Goal: Transaction & Acquisition: Purchase product/service

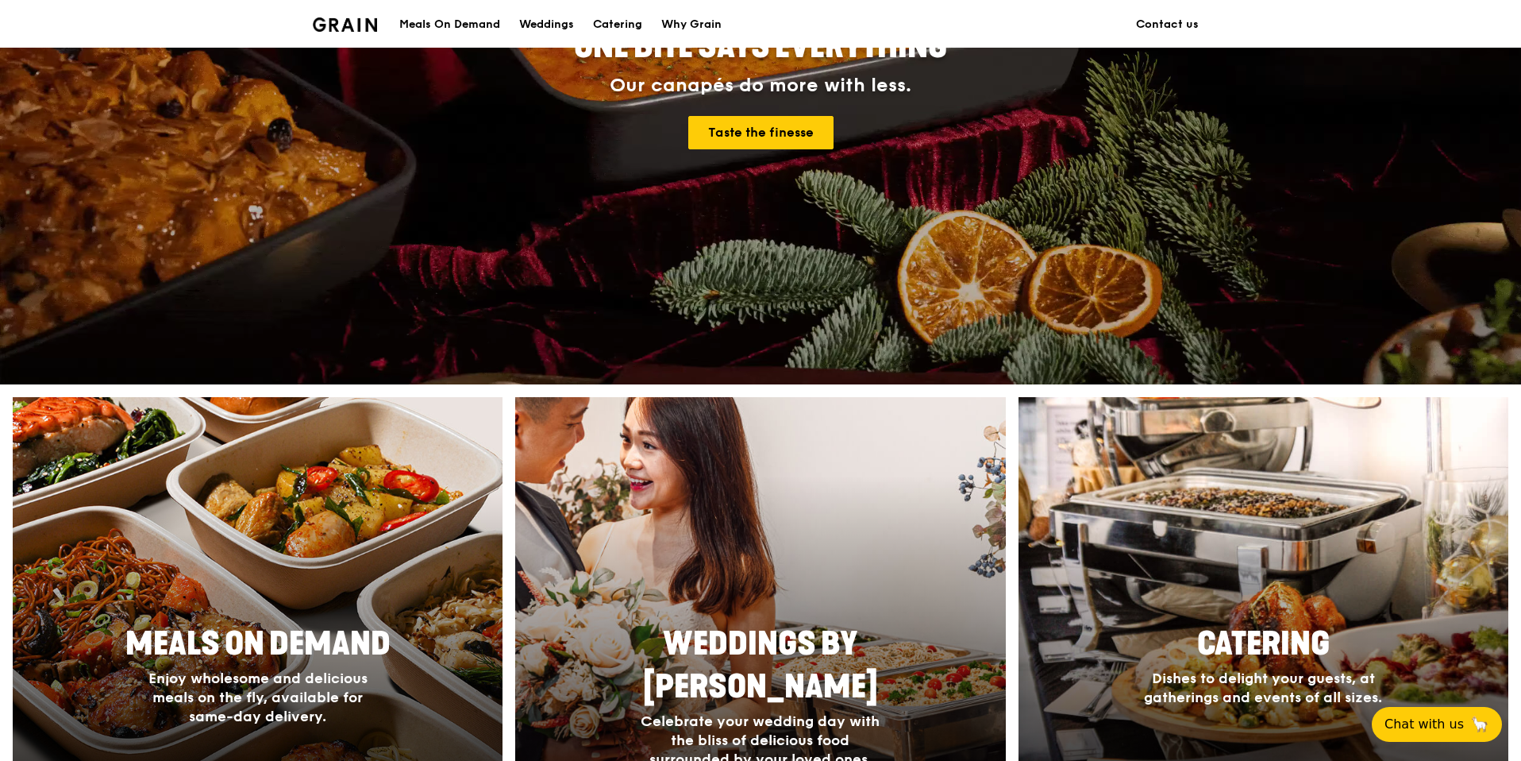
scroll to position [372, 0]
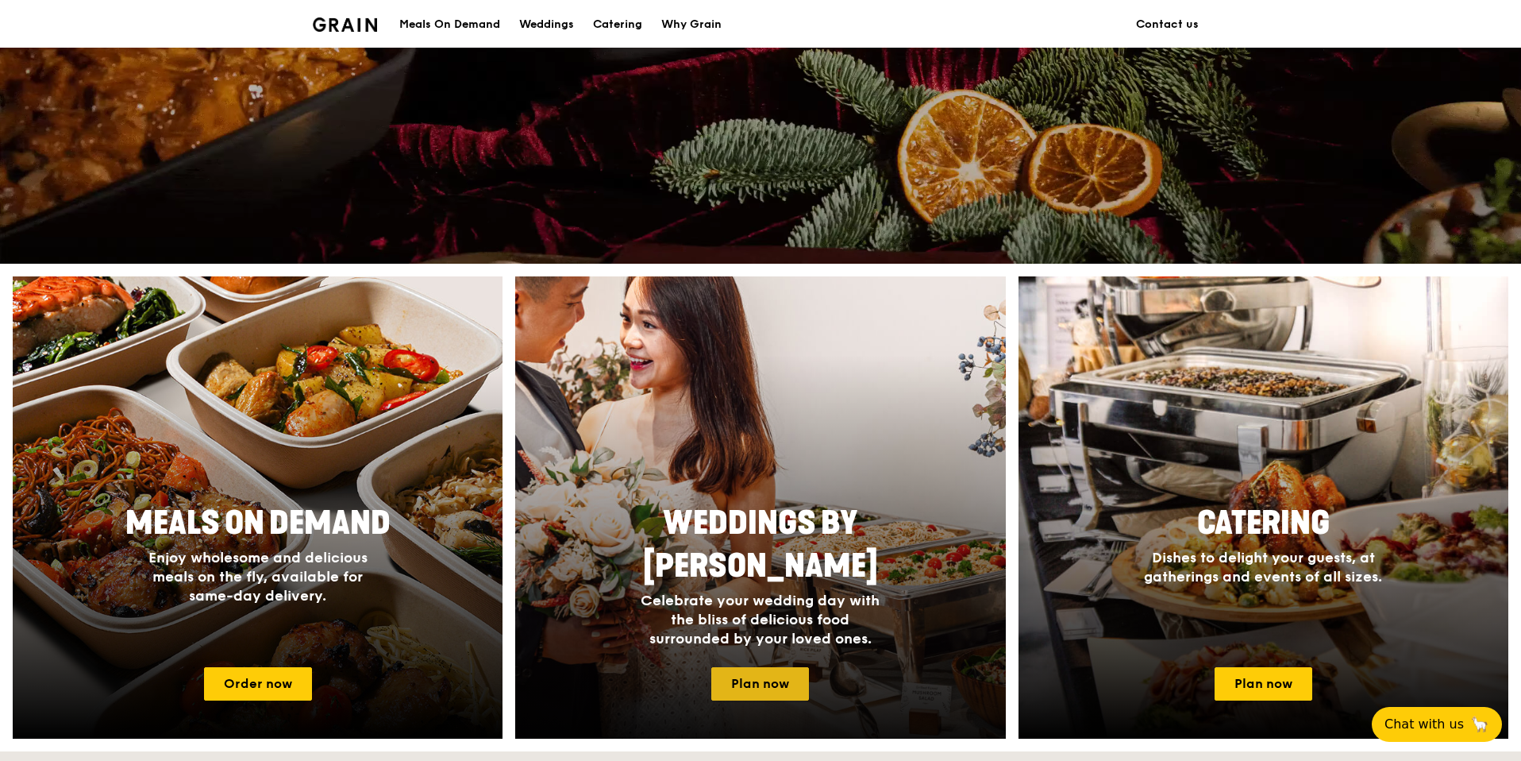
click at [781, 668] on link "Plan now" at bounding box center [760, 683] width 98 height 33
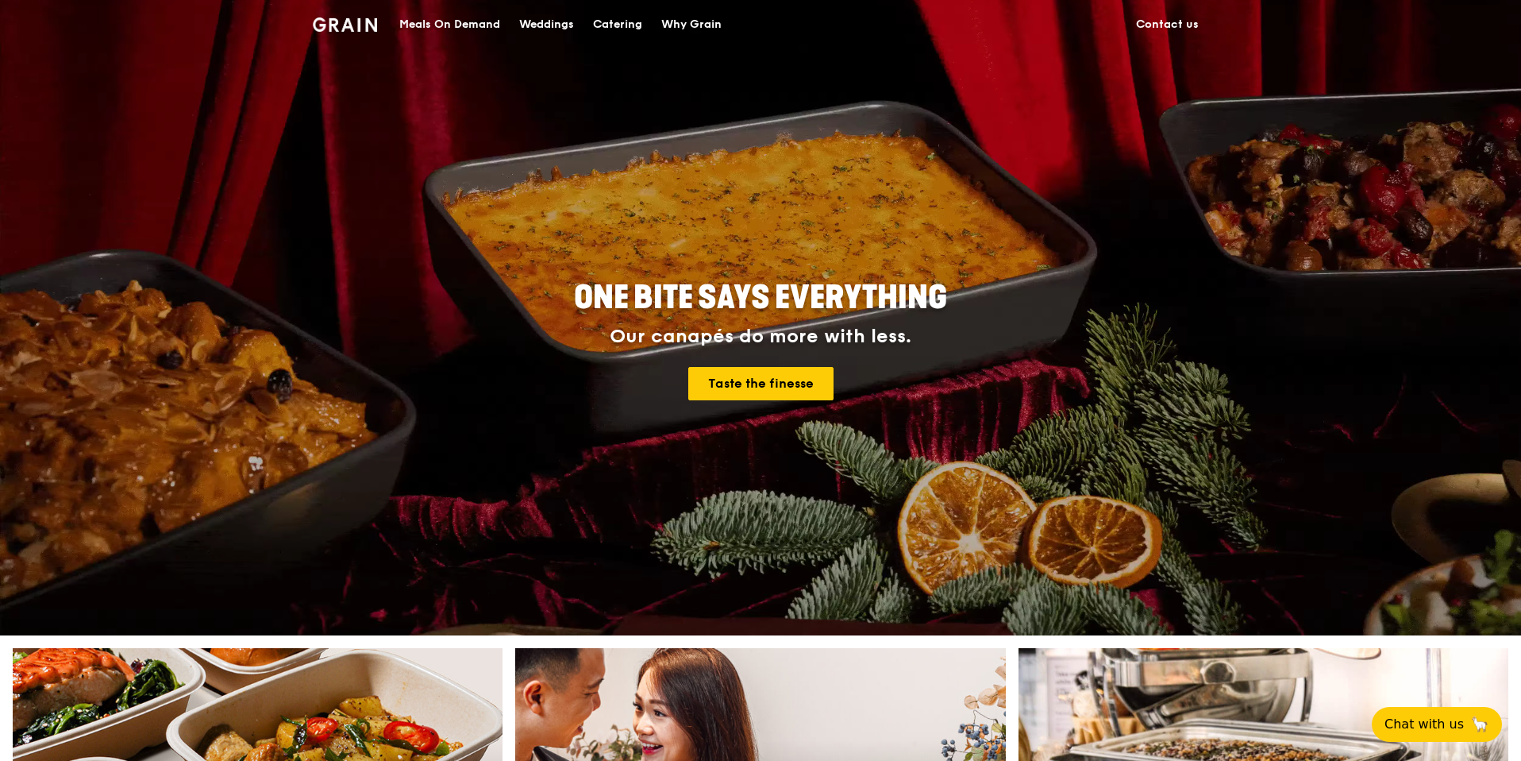
click at [685, 28] on div "Why Grain" at bounding box center [691, 25] width 60 height 48
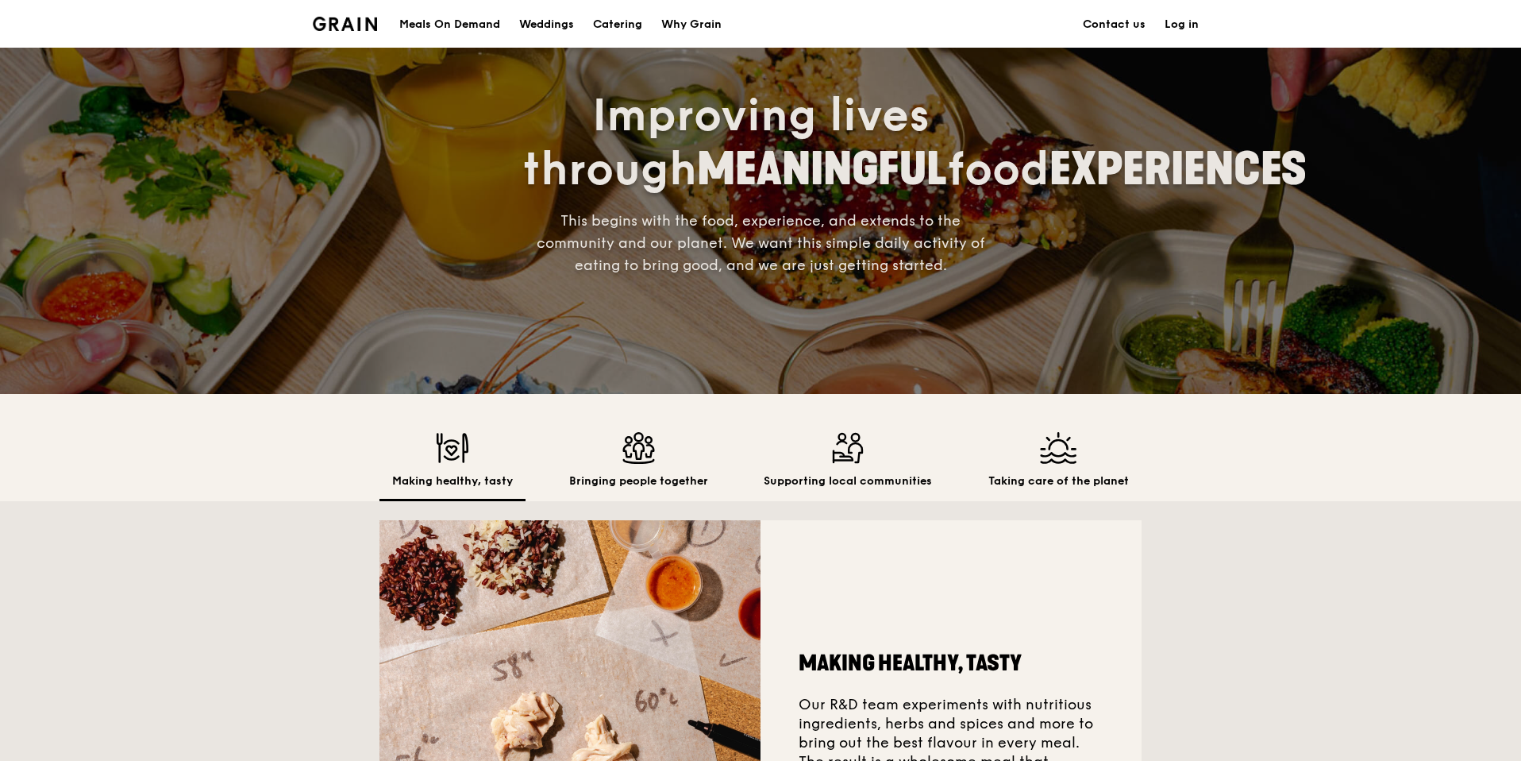
scroll to position [79, 0]
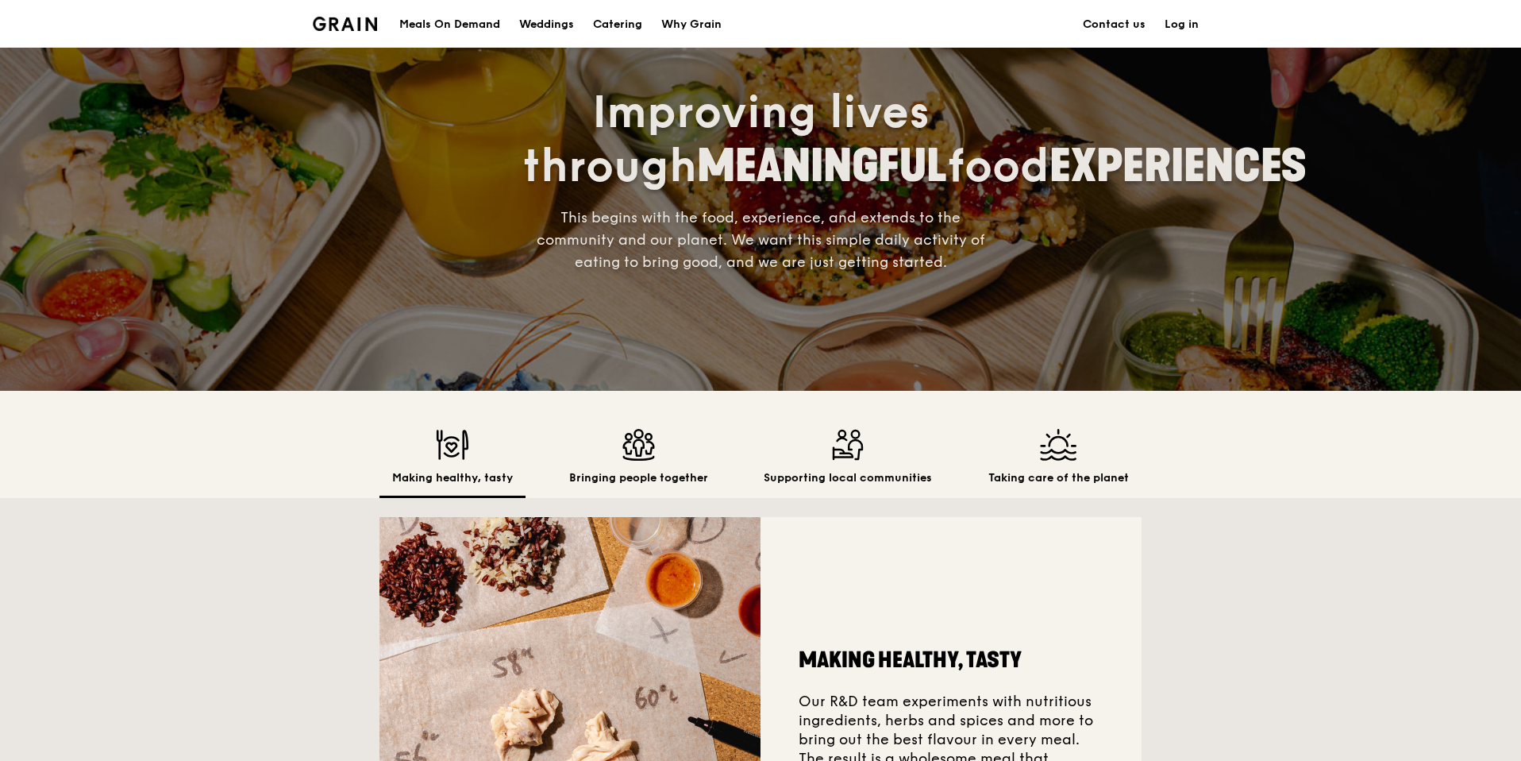
click at [296, 464] on div "Making healthy, tasty Bringing people together Supporting local communities Tak…" at bounding box center [760, 654] width 1521 height 526
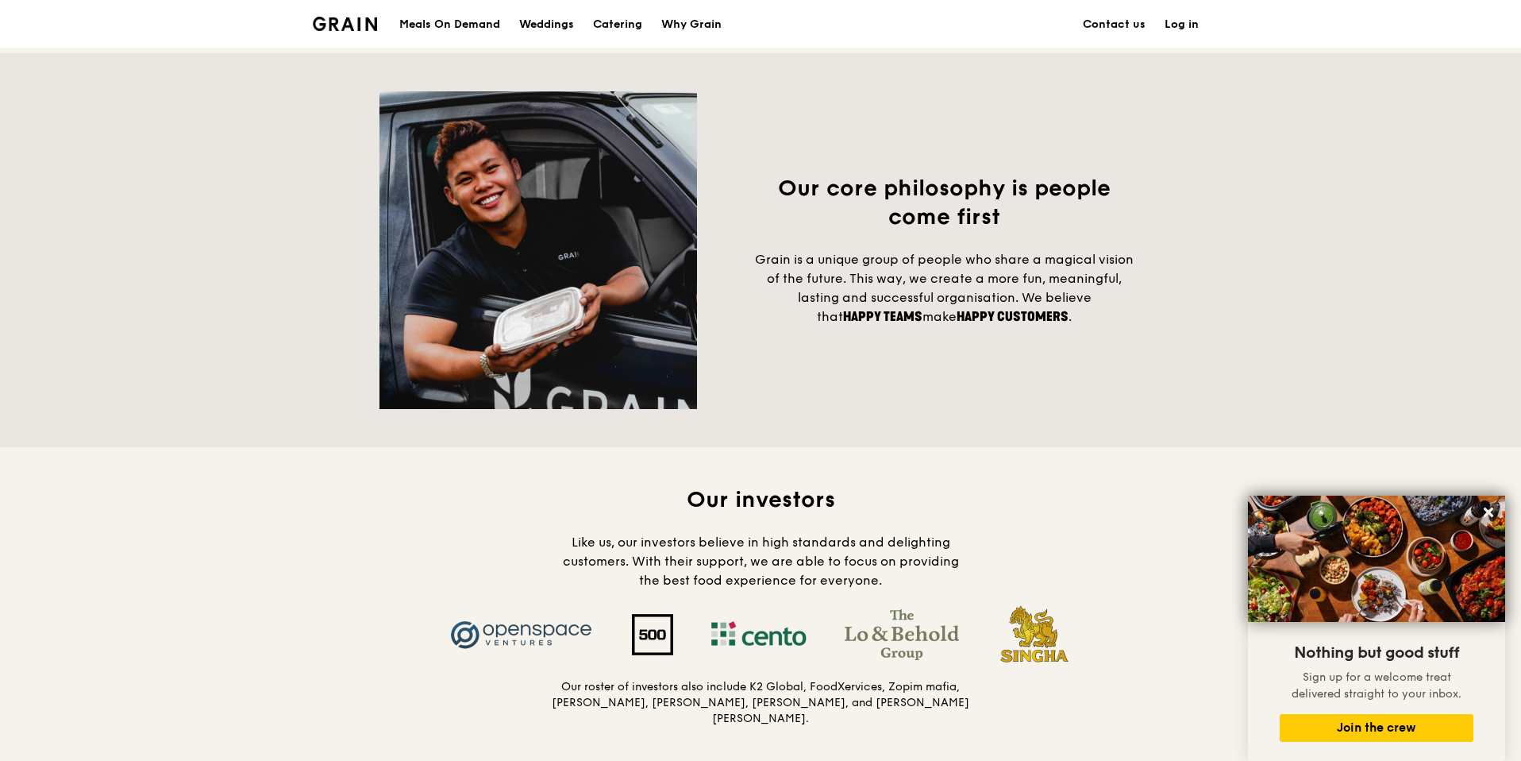
scroll to position [1151, 0]
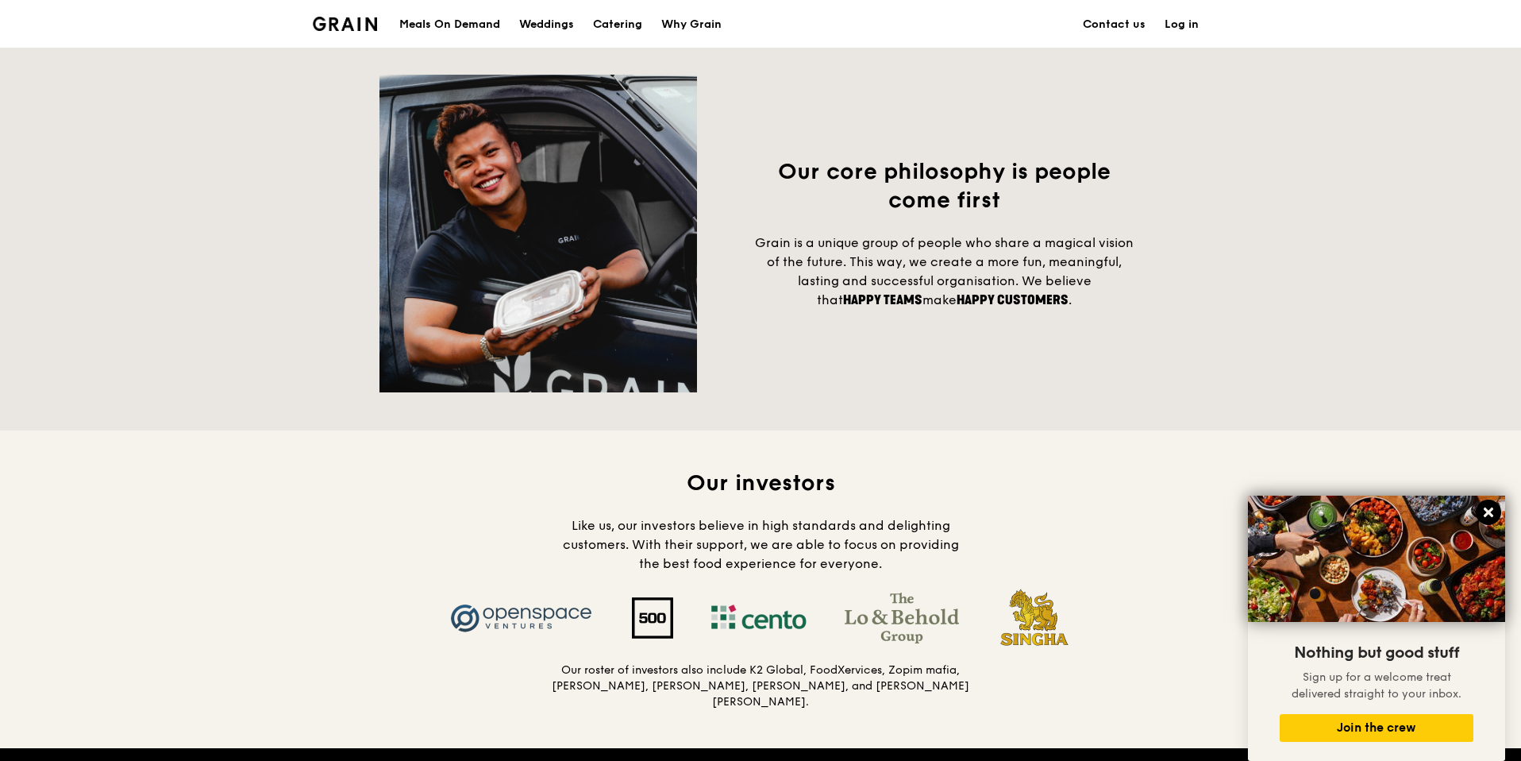
click at [1488, 518] on icon at bounding box center [1489, 512] width 14 height 14
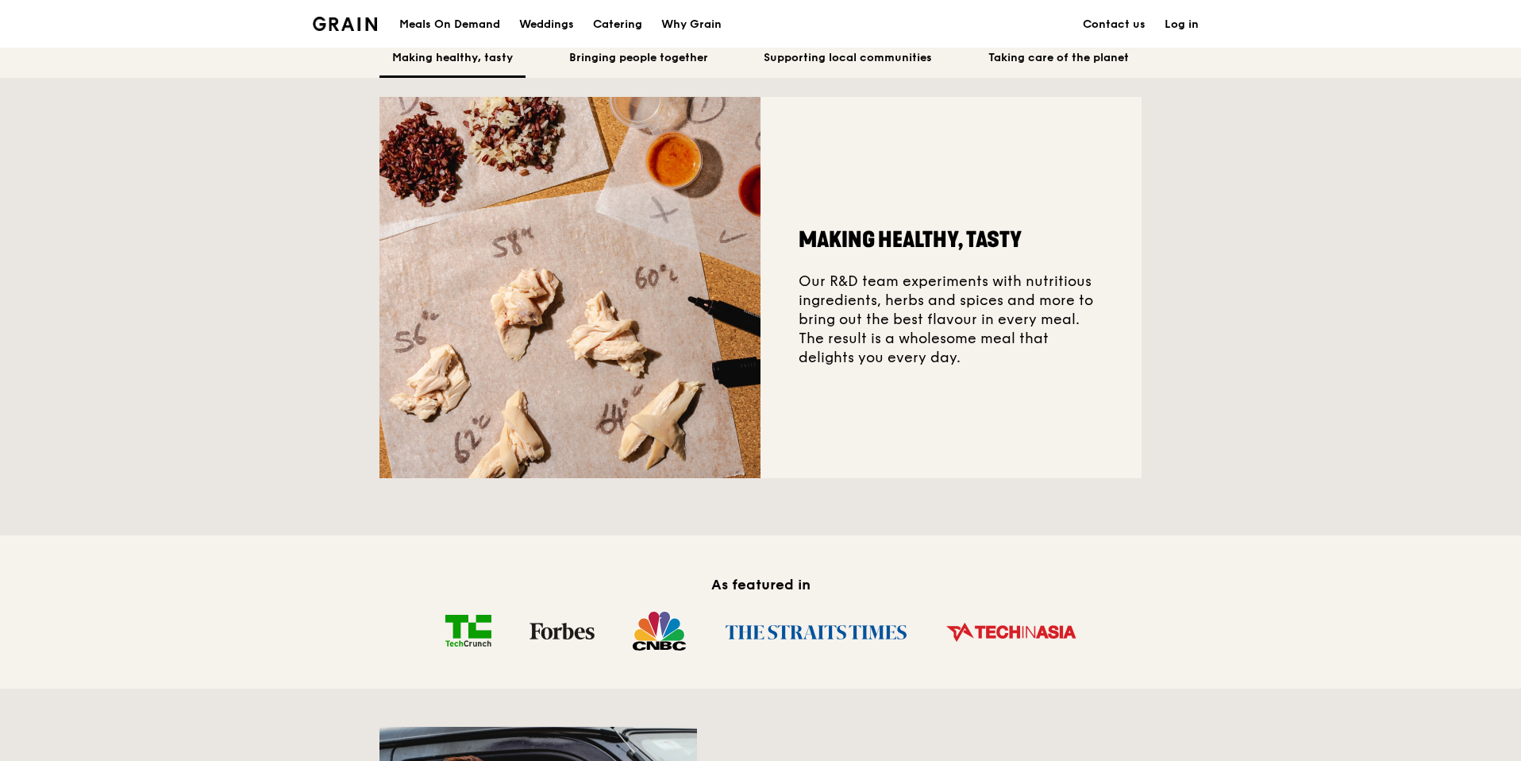
scroll to position [0, 0]
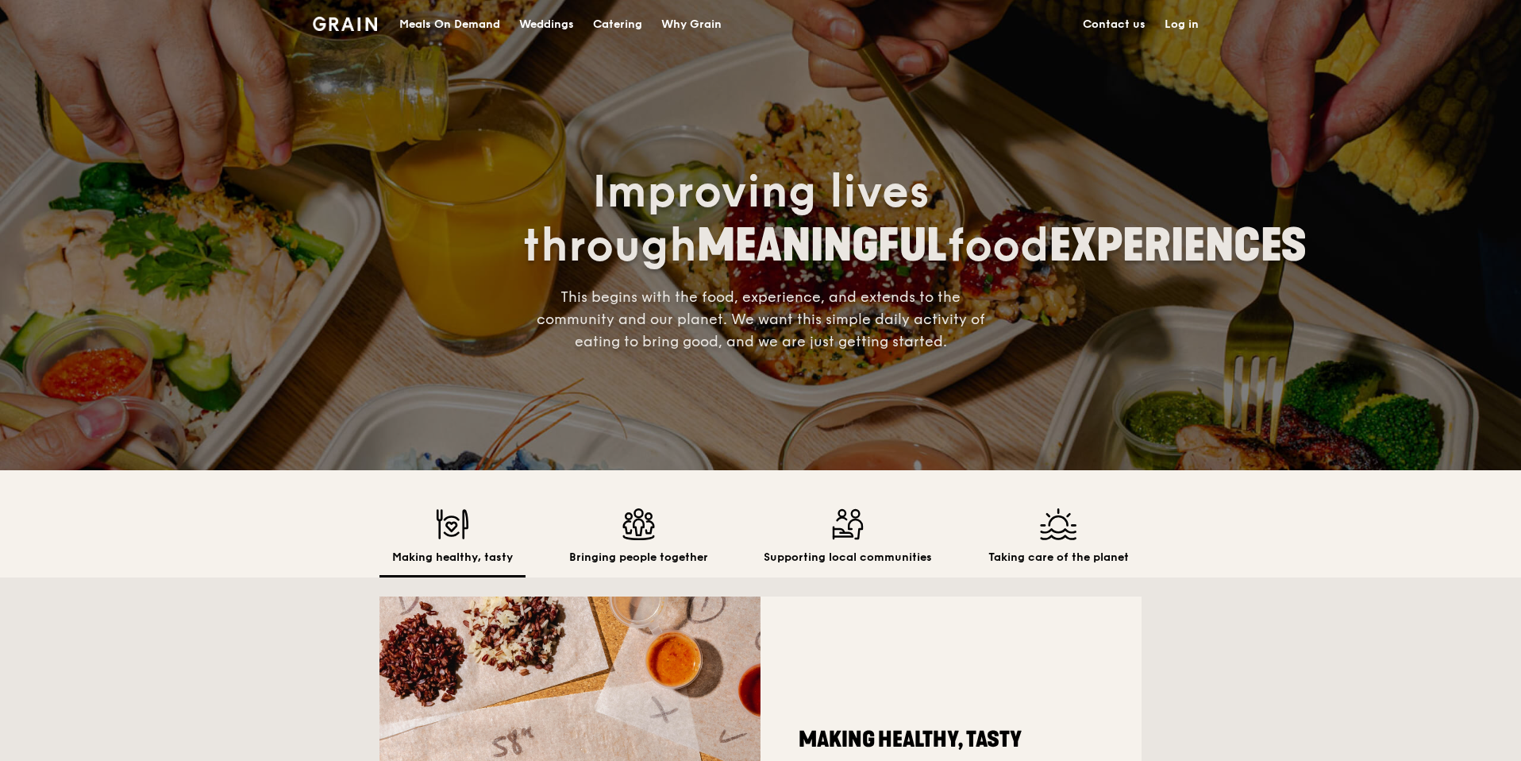
click at [372, 37] on div "Grain logo" at bounding box center [345, 23] width 64 height 48
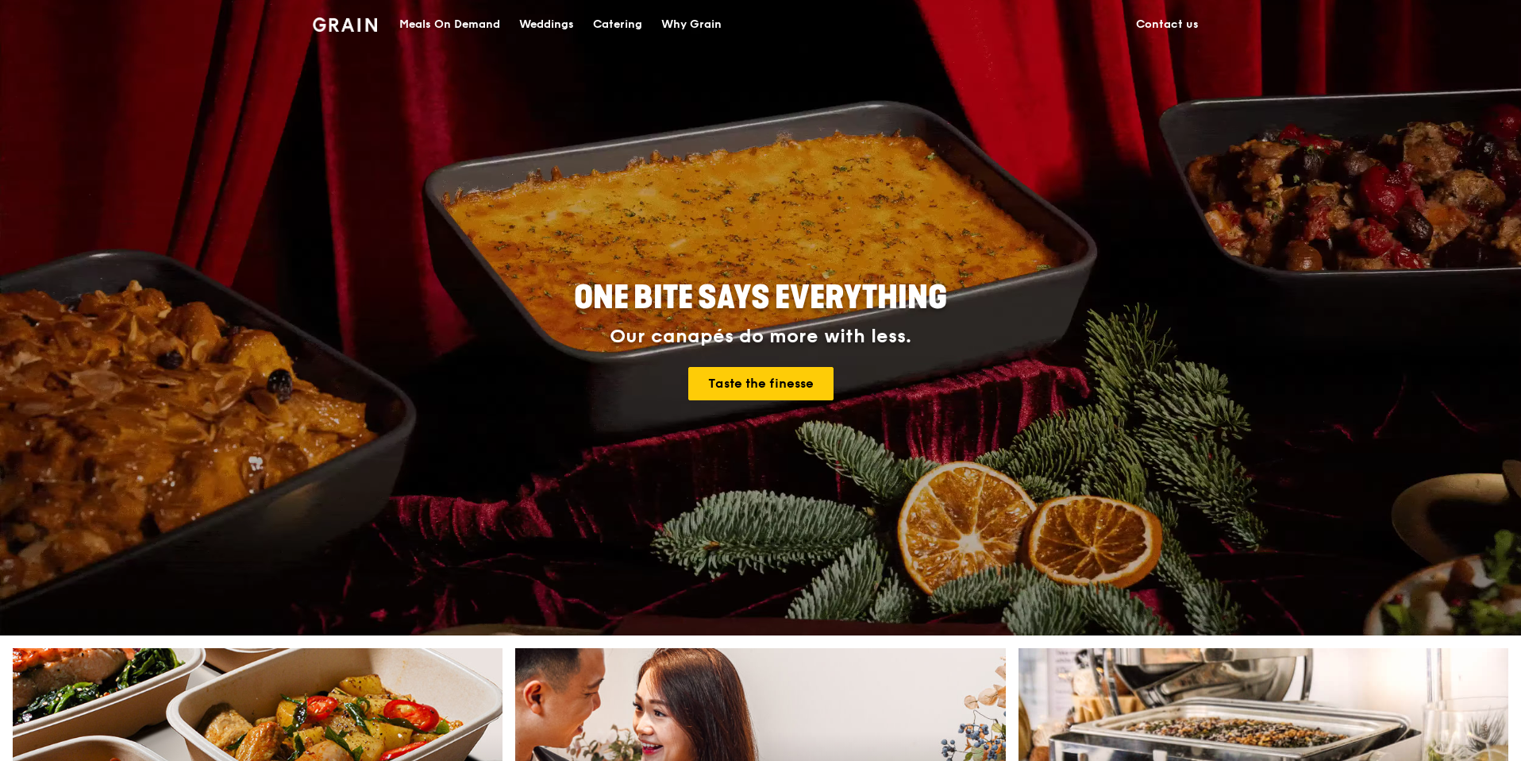
click at [457, 11] on div "Meals On Demand" at bounding box center [449, 25] width 101 height 48
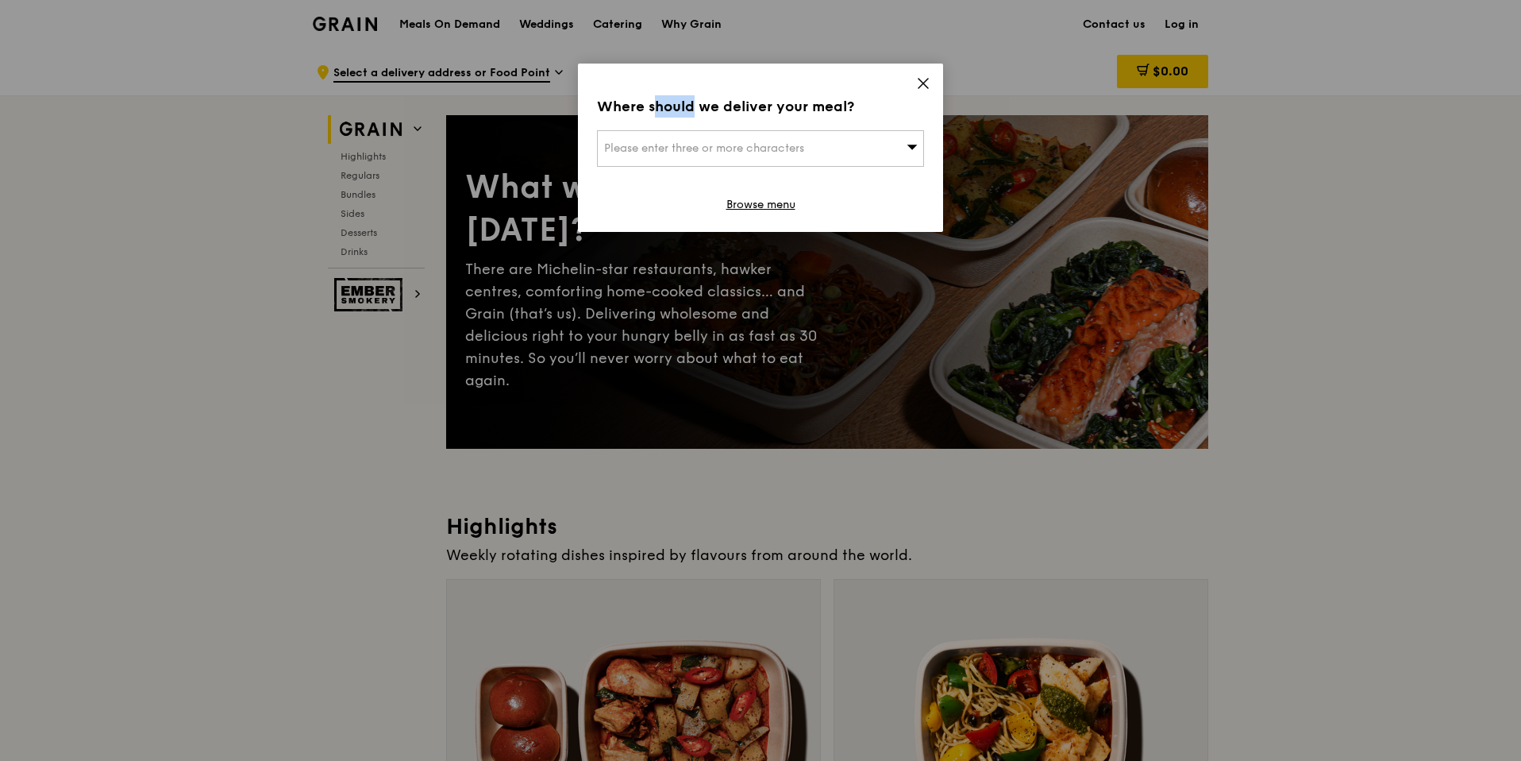
click at [919, 82] on icon at bounding box center [923, 83] width 14 height 14
